Goal: Transaction & Acquisition: Book appointment/travel/reservation

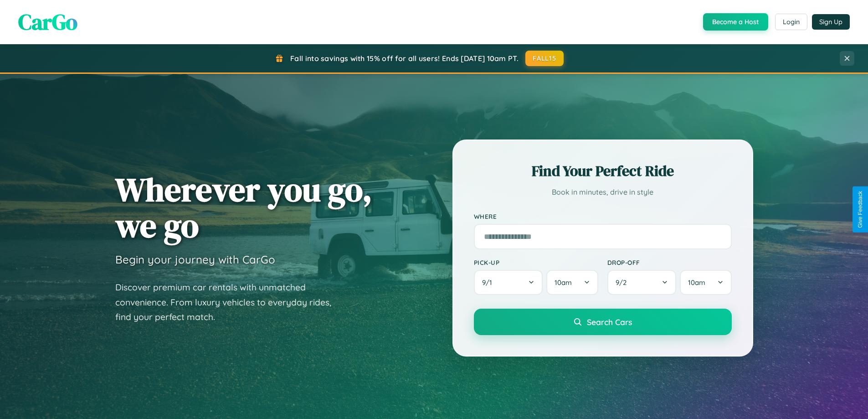
scroll to position [393, 0]
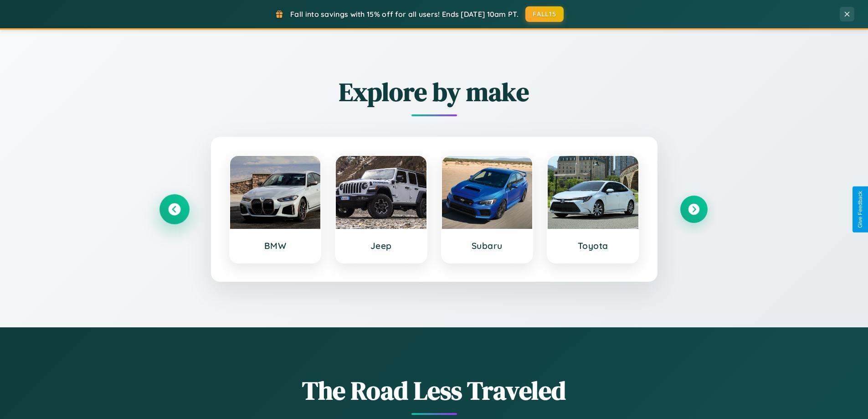
click at [174, 209] on icon at bounding box center [174, 209] width 12 height 12
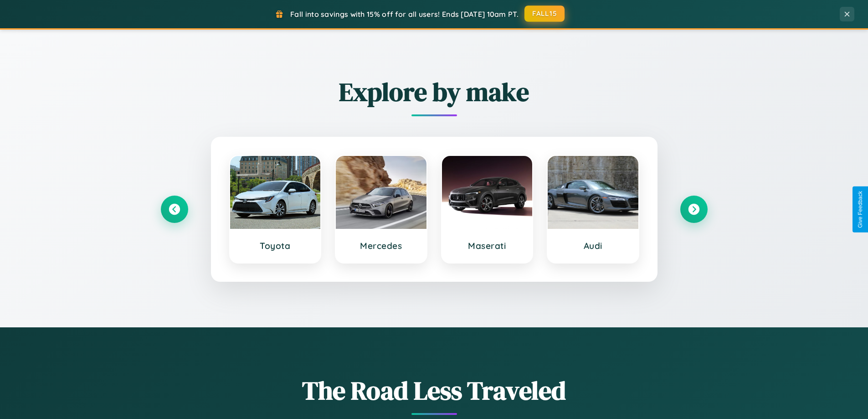
click at [545, 14] on button "FALL15" at bounding box center [545, 13] width 40 height 16
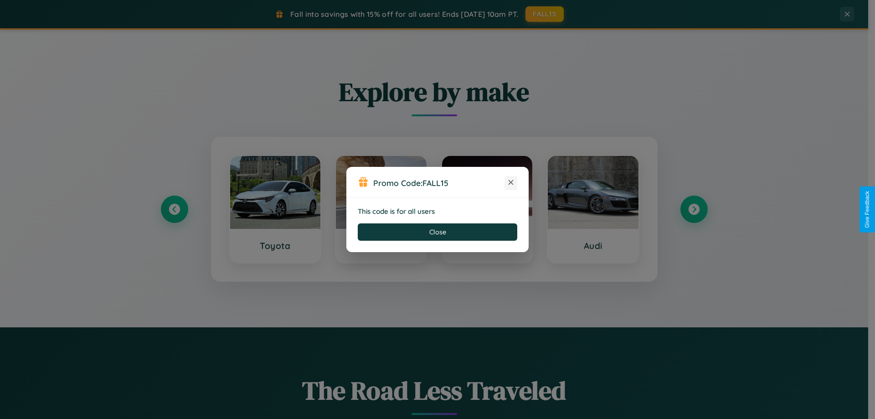
click at [511, 183] on icon at bounding box center [510, 182] width 9 height 9
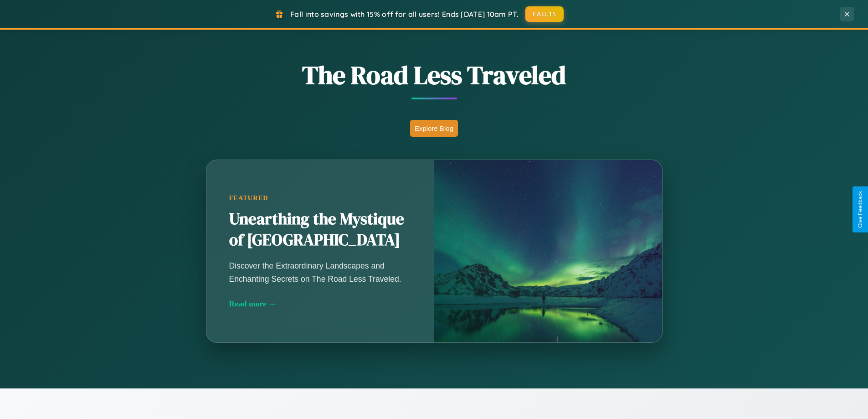
scroll to position [1754, 0]
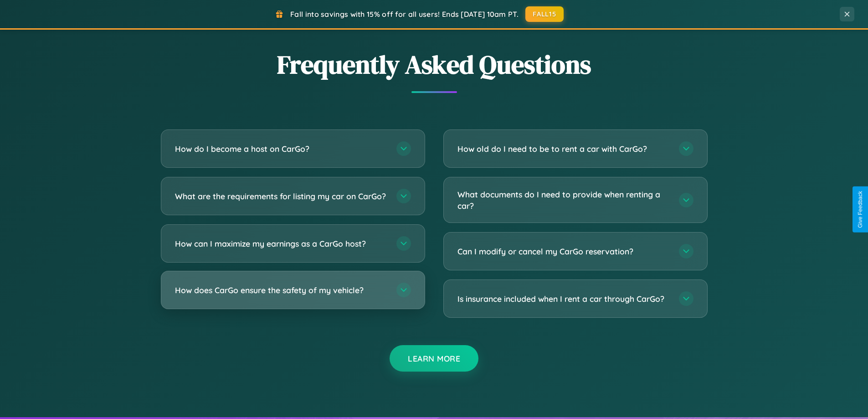
click at [293, 296] on h3 "How does CarGo ensure the safety of my vehicle?" at bounding box center [281, 289] width 212 height 11
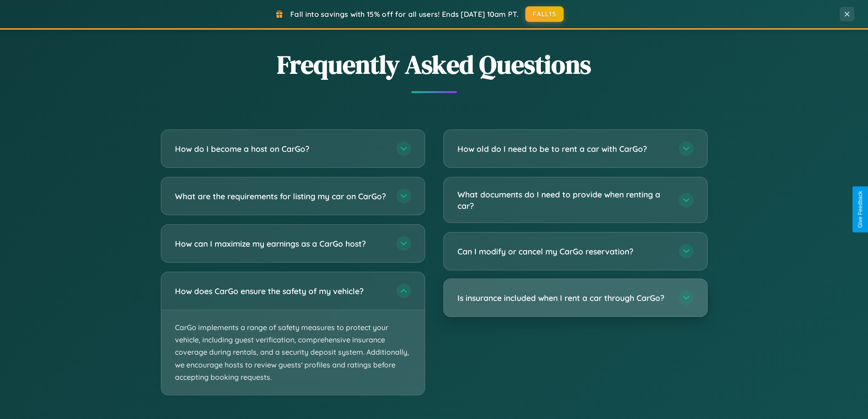
click at [575, 298] on h3 "Is insurance included when I rent a car through CarGo?" at bounding box center [564, 297] width 212 height 11
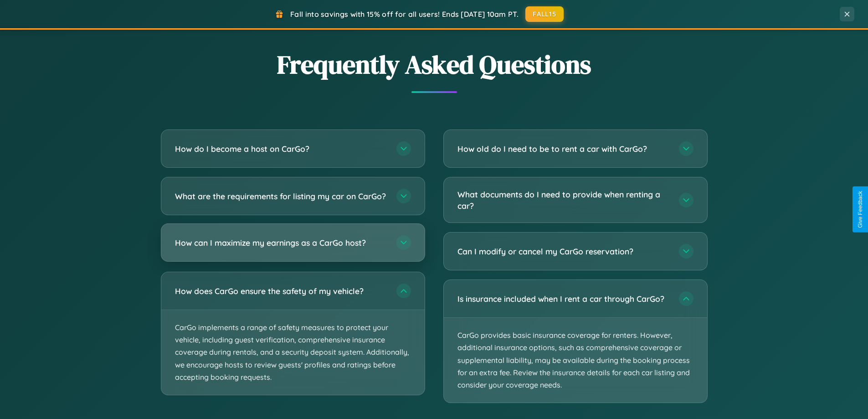
click at [293, 248] on h3 "How can I maximize my earnings as a CarGo host?" at bounding box center [281, 242] width 212 height 11
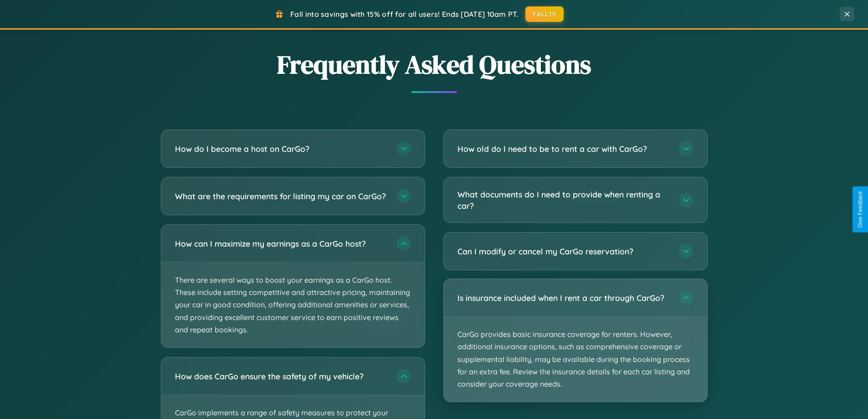
click at [575, 341] on p "CarGo provides basic insurance coverage for renters. However, additional insura…" at bounding box center [575, 359] width 263 height 85
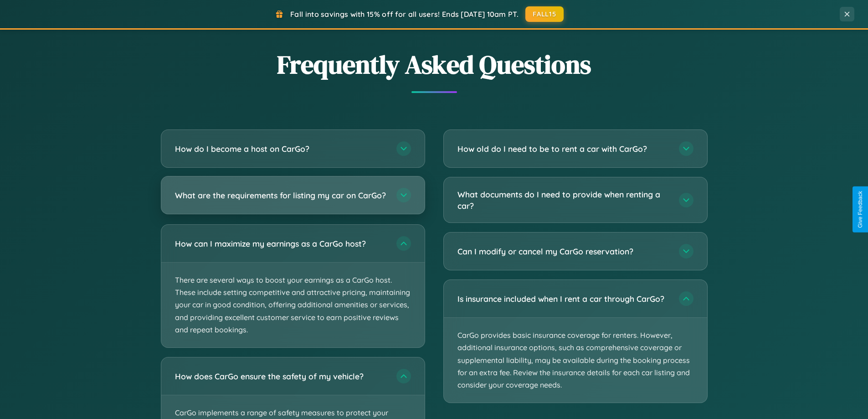
click at [293, 199] on h3 "What are the requirements for listing my car on CarGo?" at bounding box center [281, 195] width 212 height 11
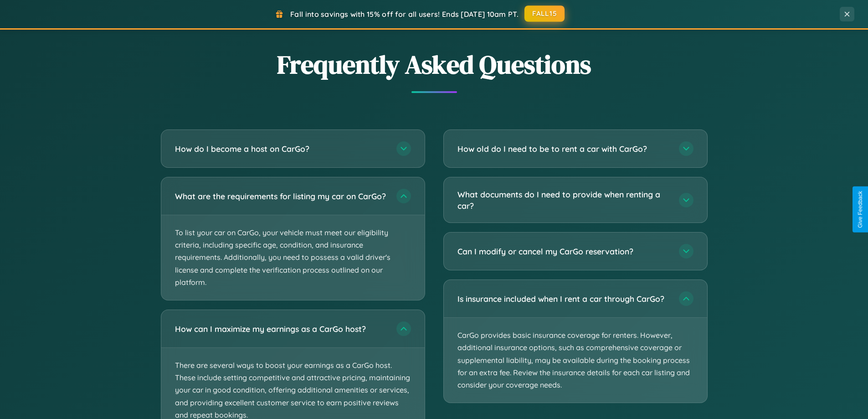
click at [545, 14] on button "FALL15" at bounding box center [545, 13] width 40 height 16
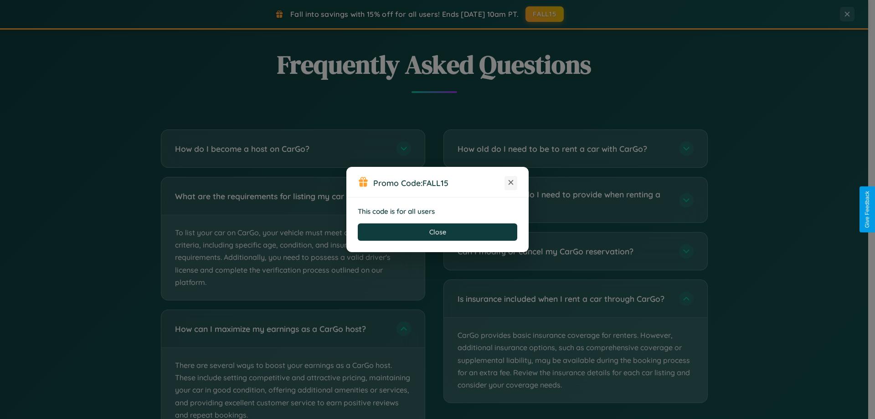
click at [511, 183] on icon at bounding box center [510, 182] width 9 height 9
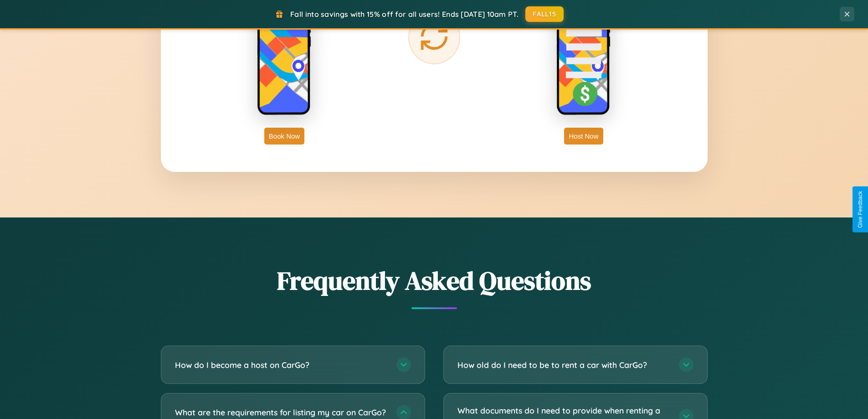
scroll to position [1464, 0]
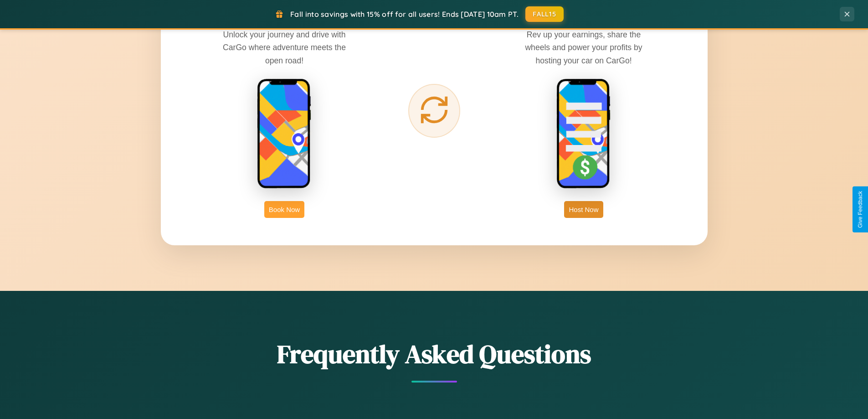
click at [284, 209] on button "Book Now" at bounding box center [284, 209] width 40 height 17
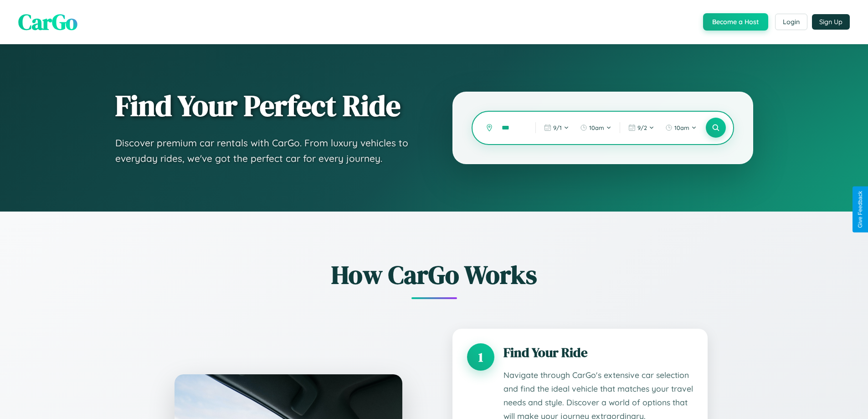
type input "****"
